Goal: Obtain resource: Download file/media

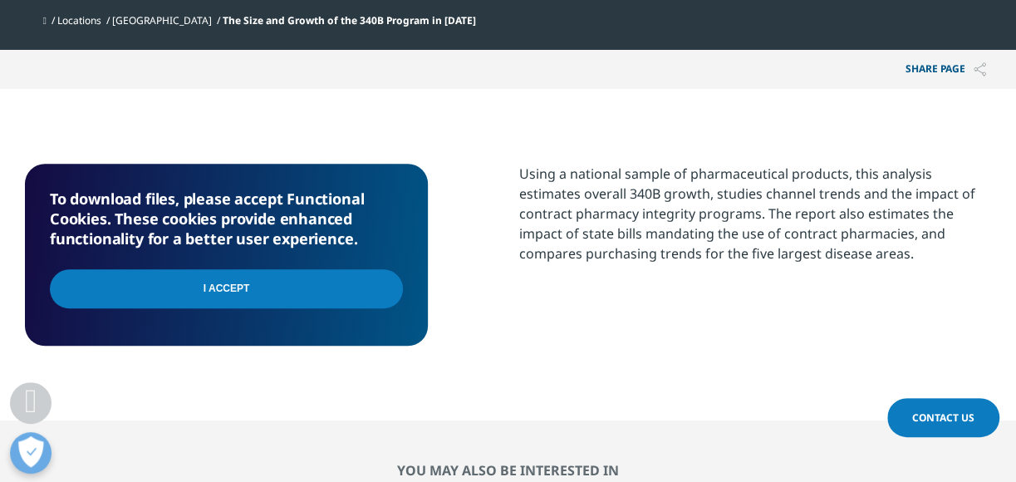
scroll to position [675, 0]
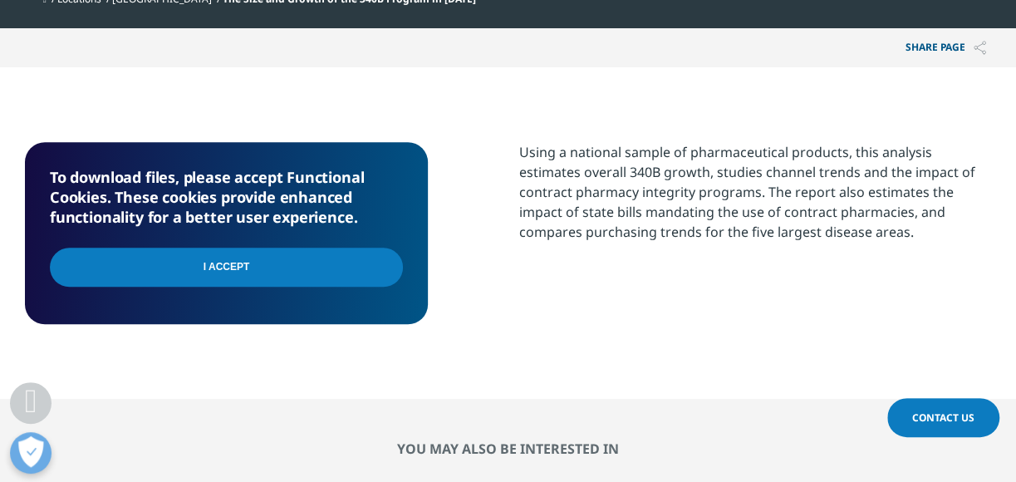
click at [213, 275] on input "I Accept" at bounding box center [226, 267] width 353 height 39
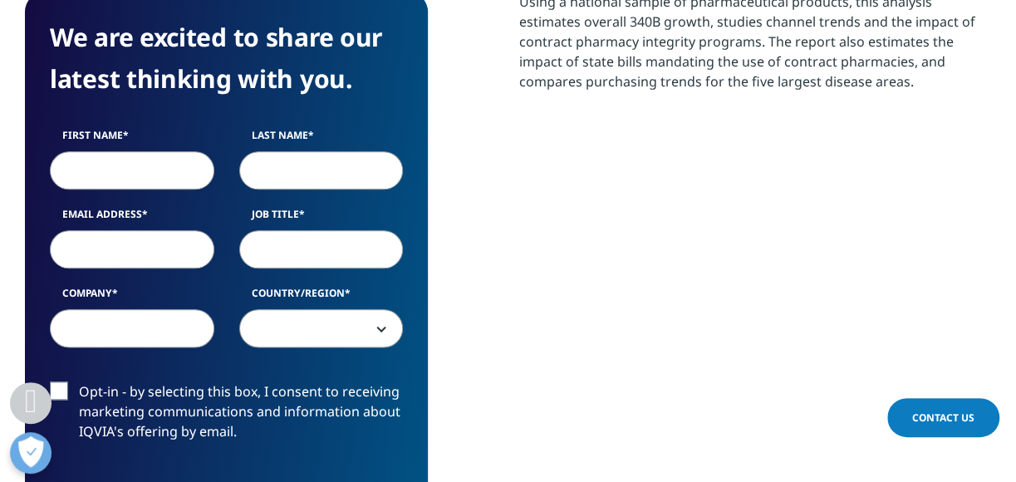
scroll to position [857, 0]
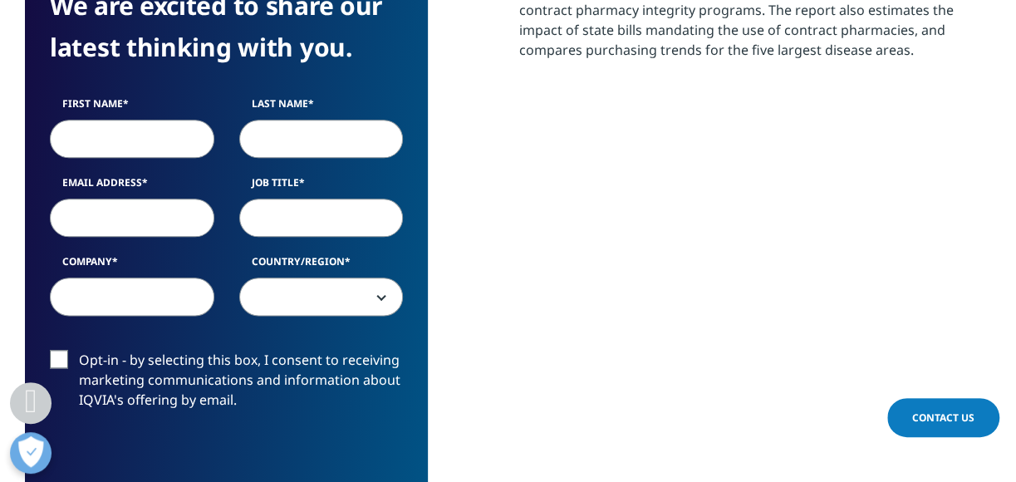
click at [93, 140] on input "First Name" at bounding box center [132, 139] width 165 height 38
type input "Katie"
type input "Franklin"
type input "KATIE.FRANKLIN@MCKESSON.COM"
type input "McKesson"
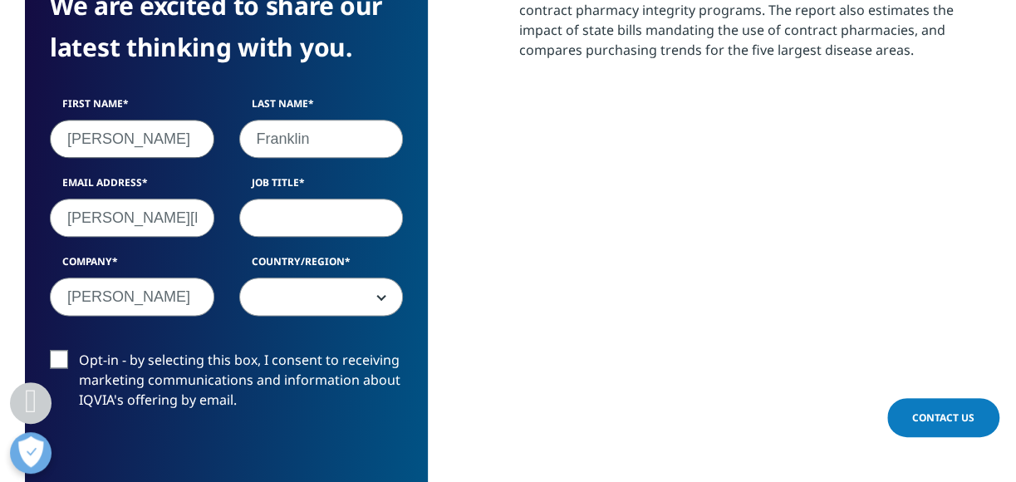
select select "[GEOGRAPHIC_DATA]"
click at [274, 220] on input "Job Title" at bounding box center [321, 218] width 165 height 38
type input "Director, Communications"
click at [72, 354] on label "Opt-in - by selecting this box, I consent to receiving marketing communications…" at bounding box center [226, 384] width 353 height 69
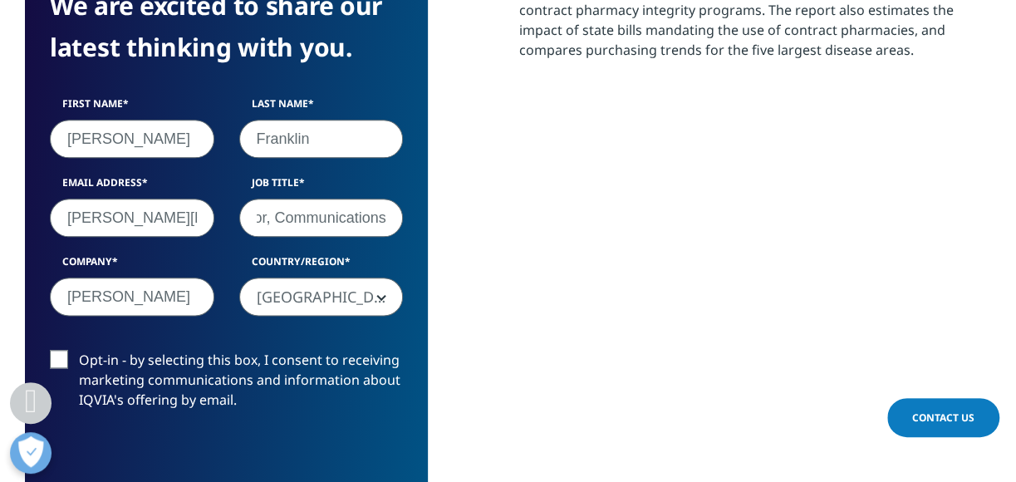
click at [79, 350] on input "Opt-in - by selecting this box, I consent to receiving marketing communications…" at bounding box center [79, 350] width 0 height 0
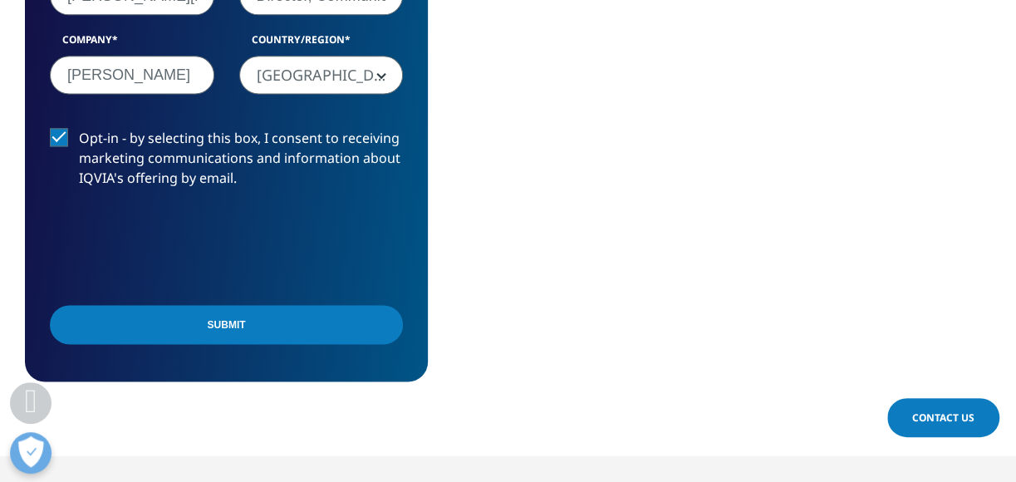
scroll to position [1104, 0]
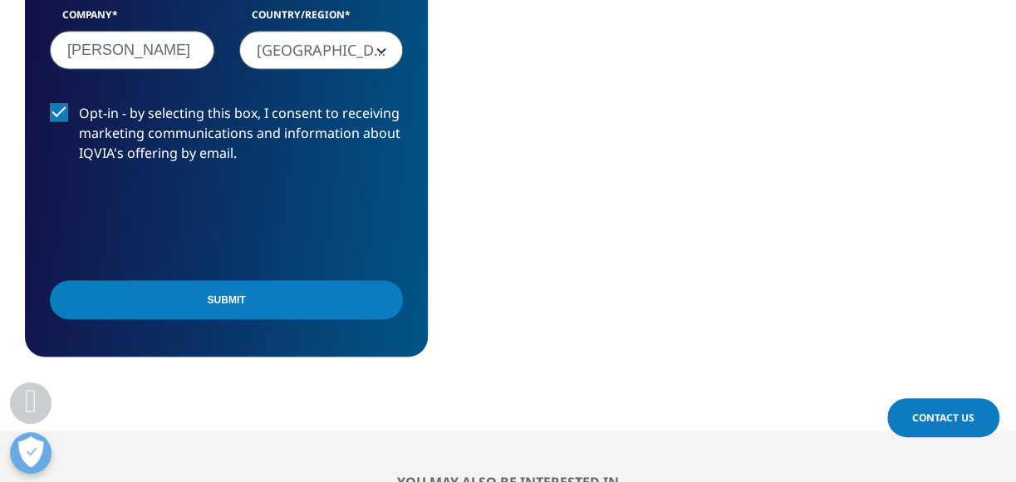
click at [271, 303] on input "Submit" at bounding box center [226, 299] width 353 height 39
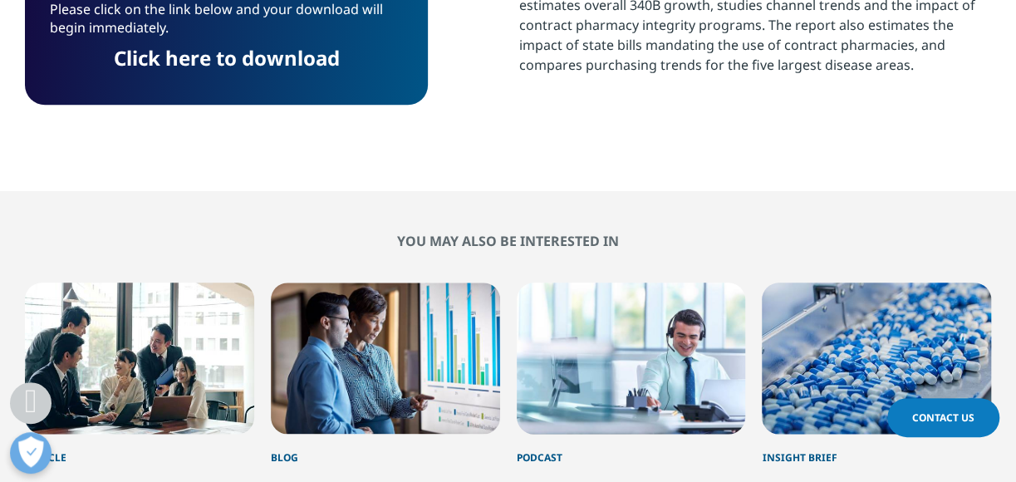
scroll to position [8, 8]
